Goal: Use online tool/utility

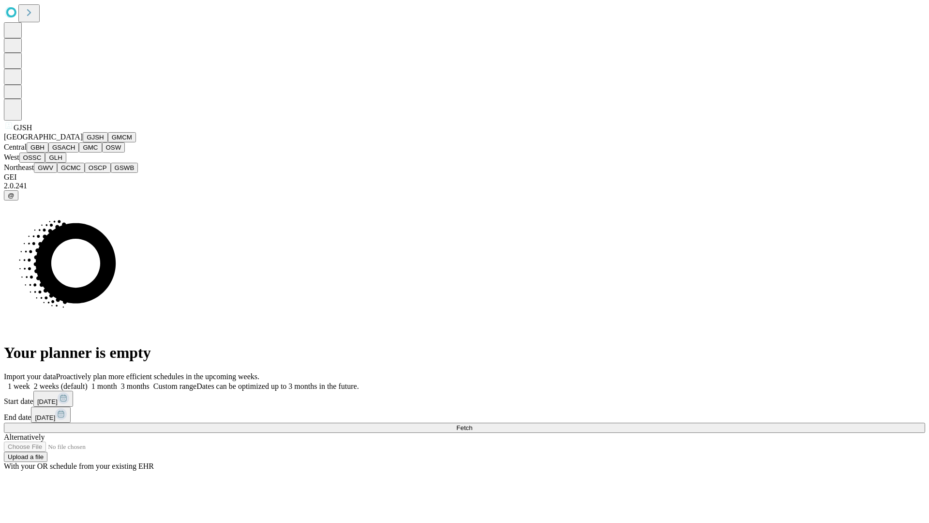
click at [83, 142] on button "GJSH" at bounding box center [95, 137] width 25 height 10
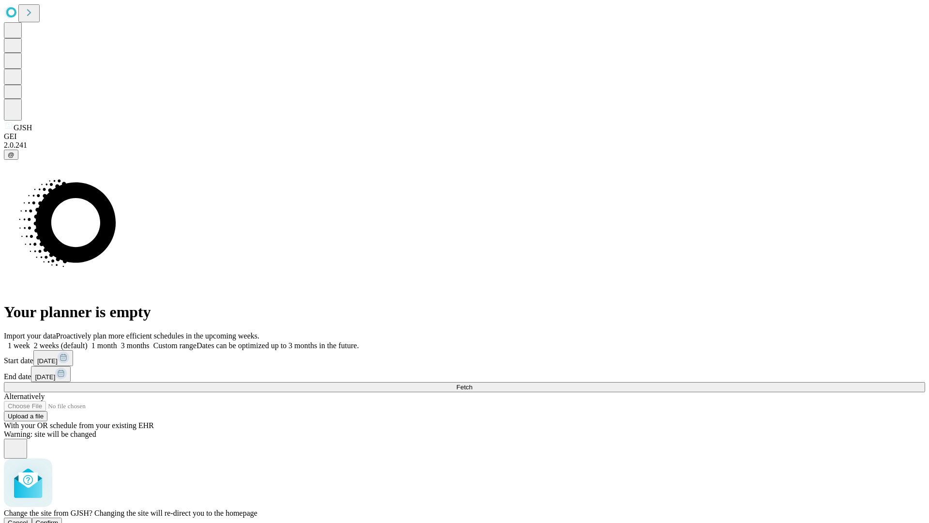
click at [59, 519] on span "Confirm" at bounding box center [47, 522] width 23 height 7
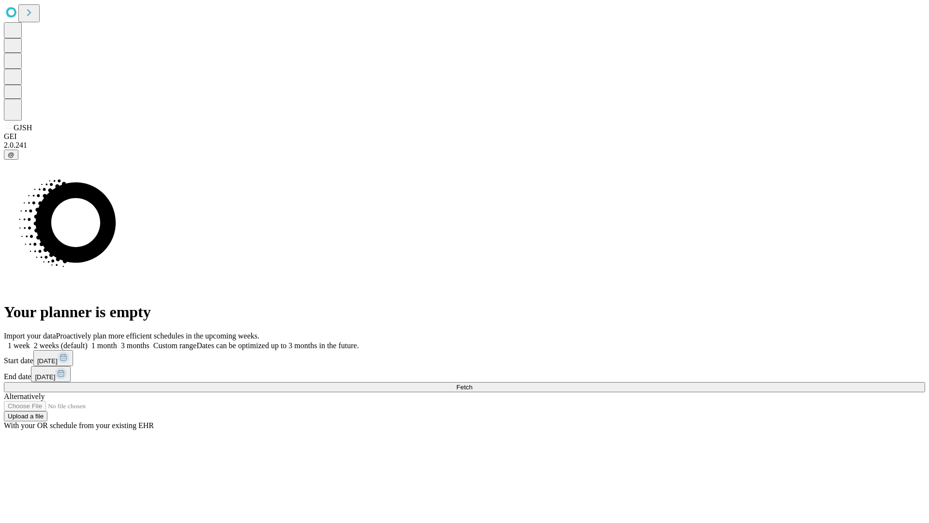
click at [117, 341] on label "1 month" at bounding box center [103, 345] width 30 height 8
click at [472, 383] on span "Fetch" at bounding box center [464, 386] width 16 height 7
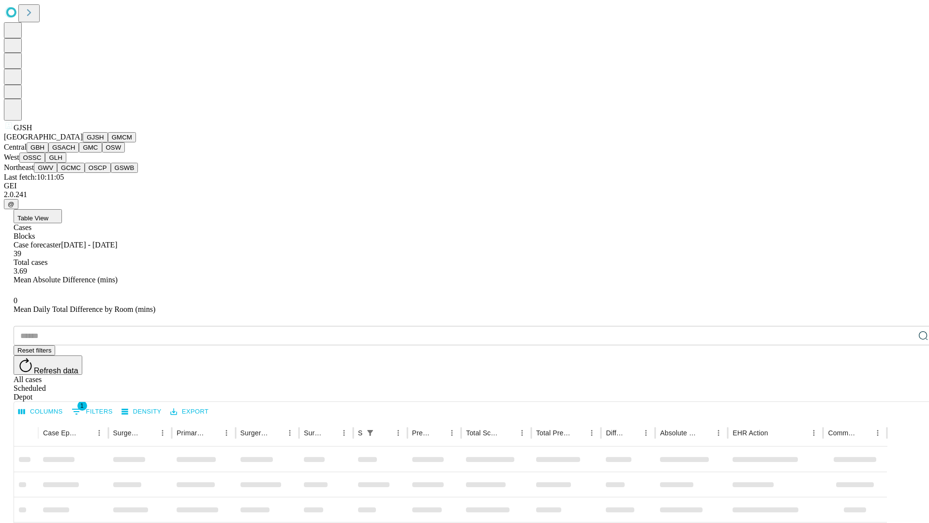
click at [108, 142] on button "GMCM" at bounding box center [122, 137] width 28 height 10
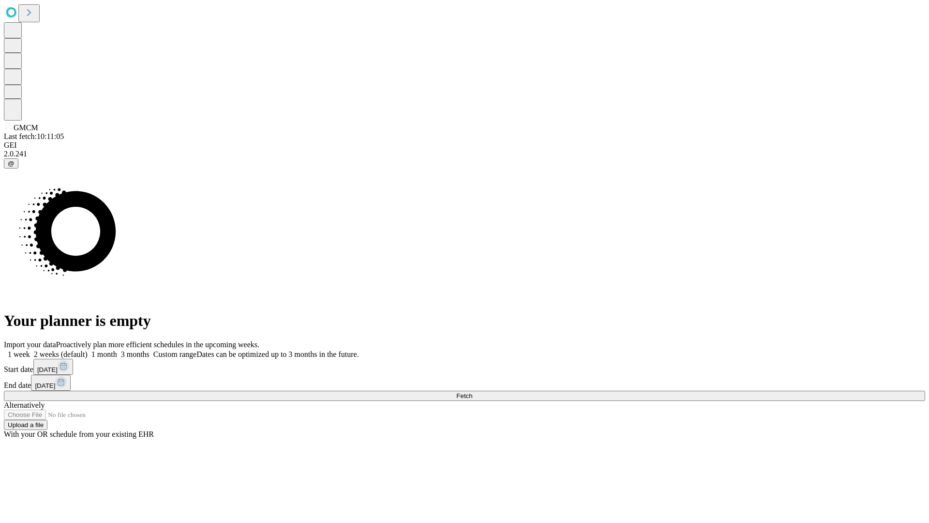
click at [117, 350] on label "1 month" at bounding box center [103, 354] width 30 height 8
click at [472, 392] on span "Fetch" at bounding box center [464, 395] width 16 height 7
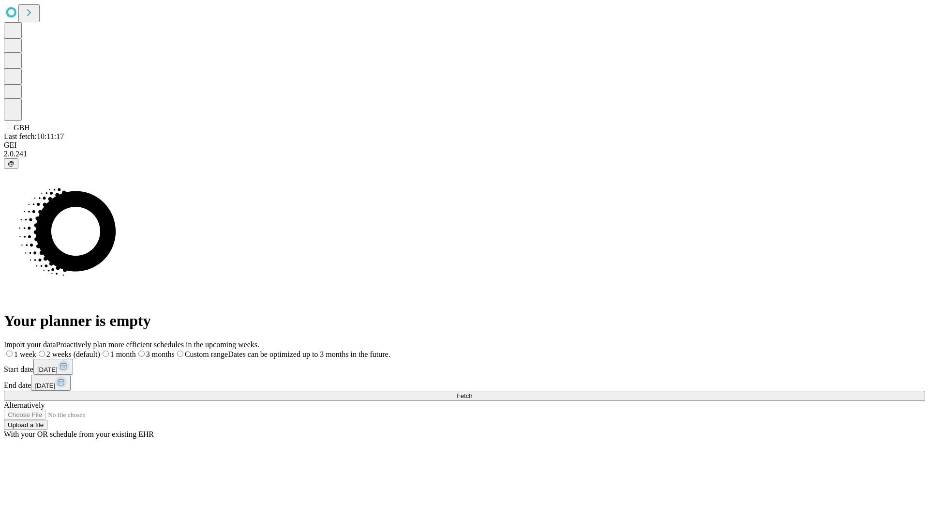
click at [136, 350] on label "1 month" at bounding box center [118, 354] width 36 height 8
click at [472, 392] on span "Fetch" at bounding box center [464, 395] width 16 height 7
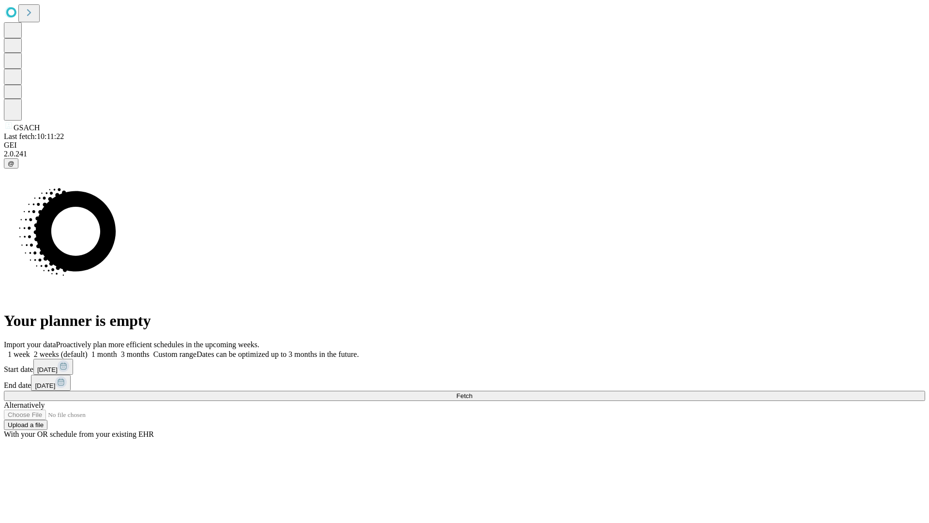
click at [472, 392] on span "Fetch" at bounding box center [464, 395] width 16 height 7
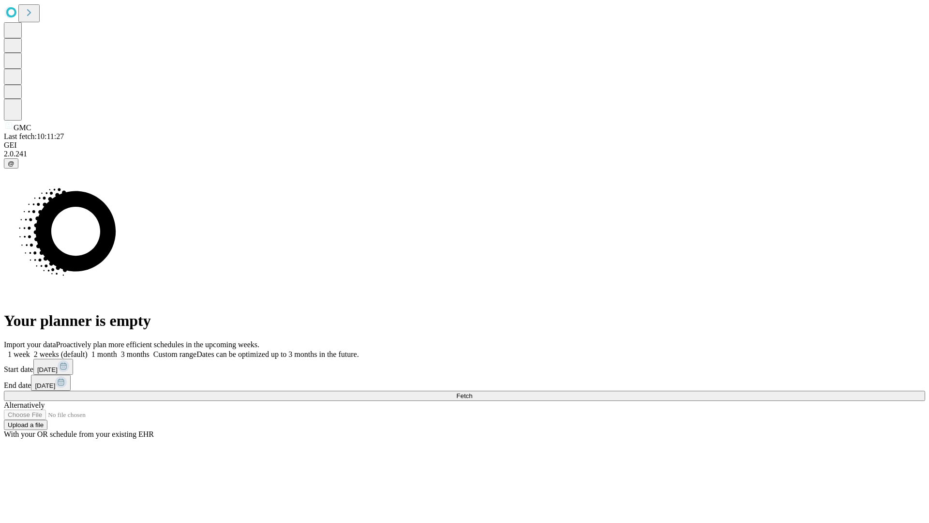
click at [472, 392] on span "Fetch" at bounding box center [464, 395] width 16 height 7
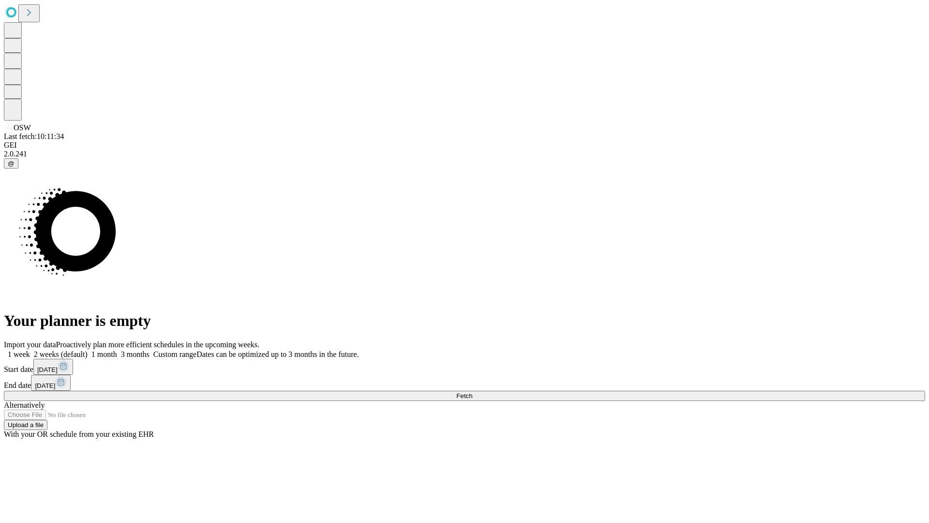
click at [117, 350] on label "1 month" at bounding box center [103, 354] width 30 height 8
click at [472, 392] on span "Fetch" at bounding box center [464, 395] width 16 height 7
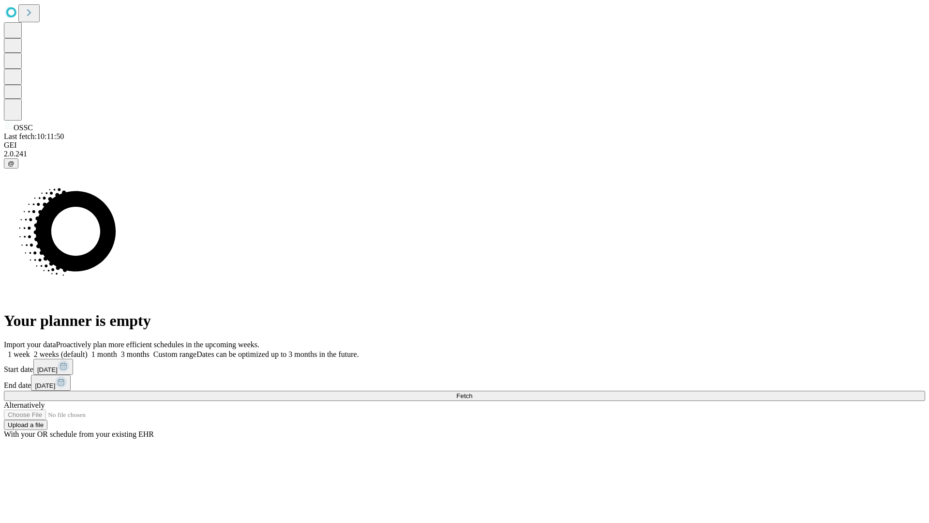
click at [117, 350] on label "1 month" at bounding box center [103, 354] width 30 height 8
click at [472, 392] on span "Fetch" at bounding box center [464, 395] width 16 height 7
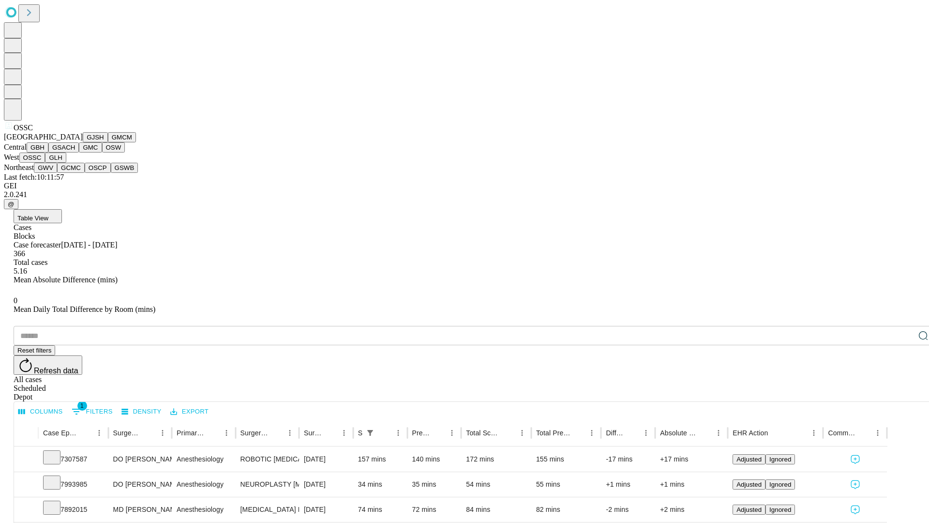
click at [66, 163] on button "GLH" at bounding box center [55, 157] width 21 height 10
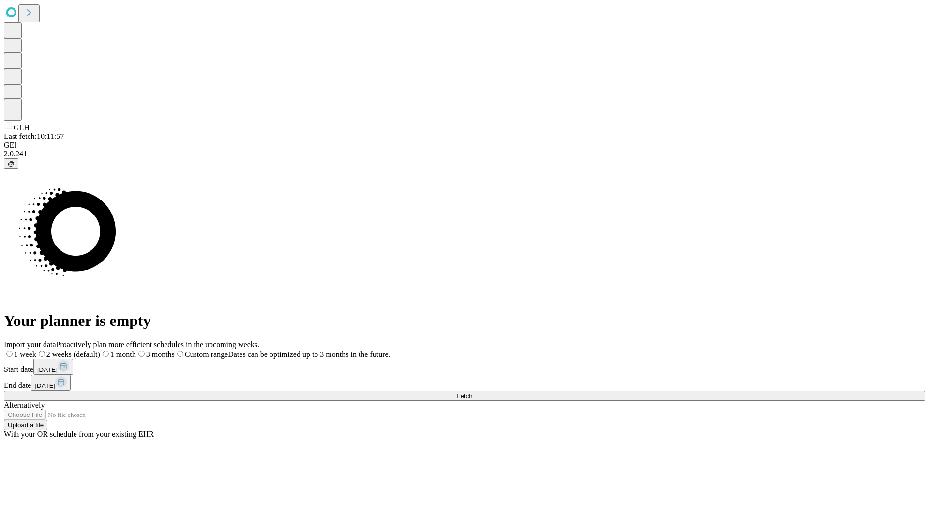
click at [136, 350] on label "1 month" at bounding box center [118, 354] width 36 height 8
click at [472, 392] on span "Fetch" at bounding box center [464, 395] width 16 height 7
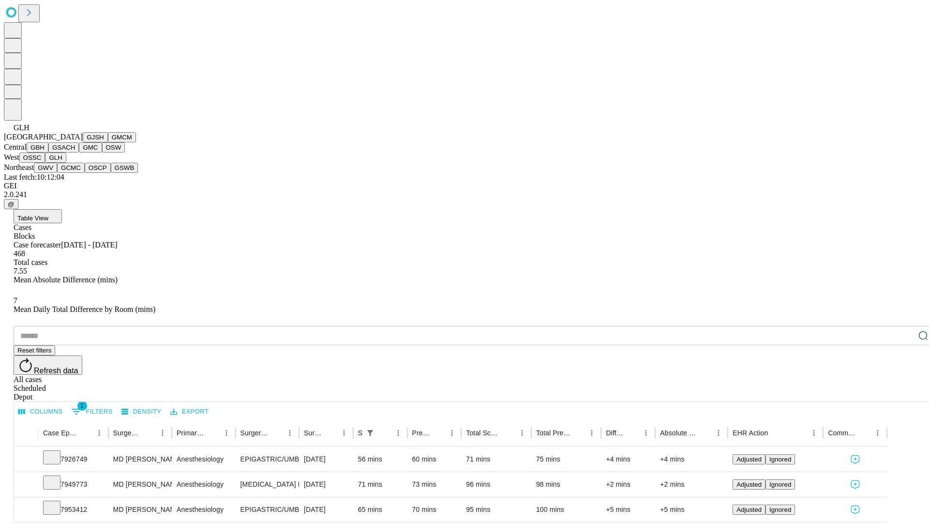
click at [57, 173] on button "GWV" at bounding box center [45, 168] width 23 height 10
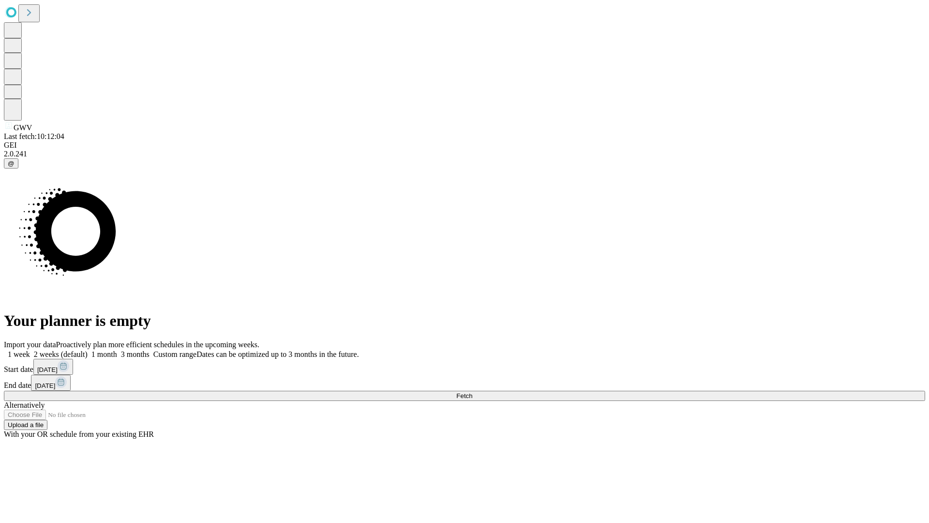
click at [117, 350] on label "1 month" at bounding box center [103, 354] width 30 height 8
click at [472, 392] on span "Fetch" at bounding box center [464, 395] width 16 height 7
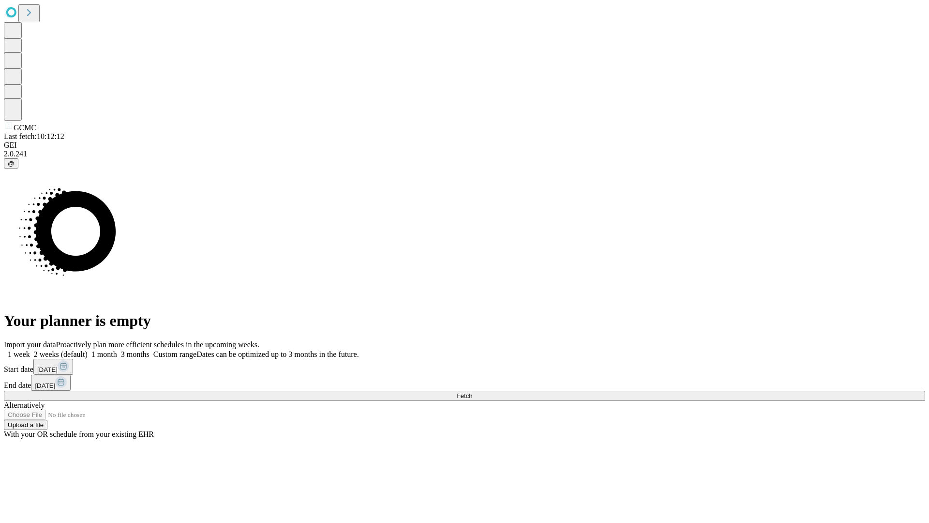
click at [117, 350] on label "1 month" at bounding box center [103, 354] width 30 height 8
click at [472, 392] on span "Fetch" at bounding box center [464, 395] width 16 height 7
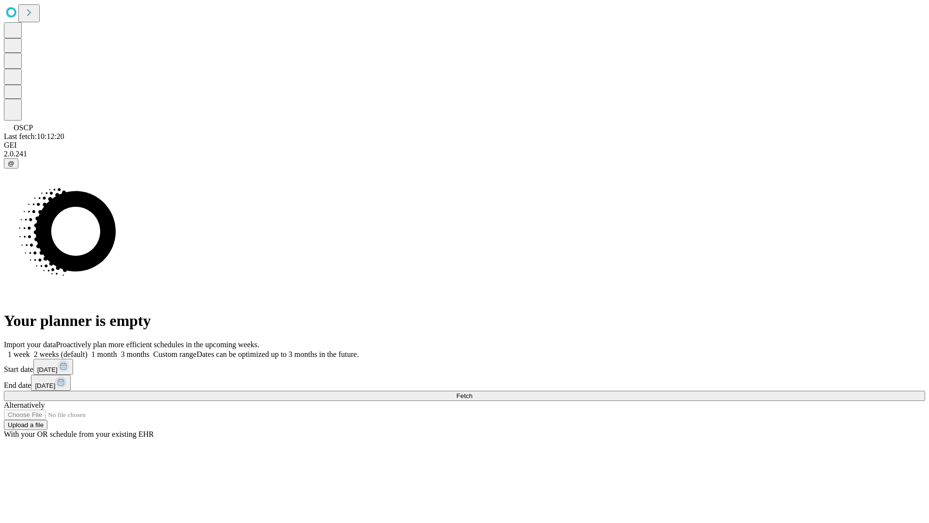
click at [117, 350] on label "1 month" at bounding box center [103, 354] width 30 height 8
click at [472, 392] on span "Fetch" at bounding box center [464, 395] width 16 height 7
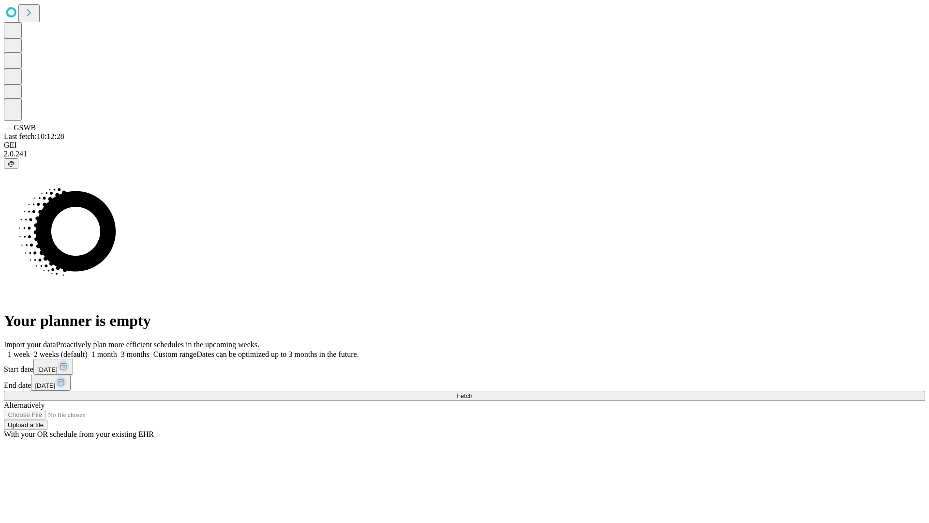
click at [117, 350] on label "1 month" at bounding box center [103, 354] width 30 height 8
click at [472, 392] on span "Fetch" at bounding box center [464, 395] width 16 height 7
